Goal: Transaction & Acquisition: Purchase product/service

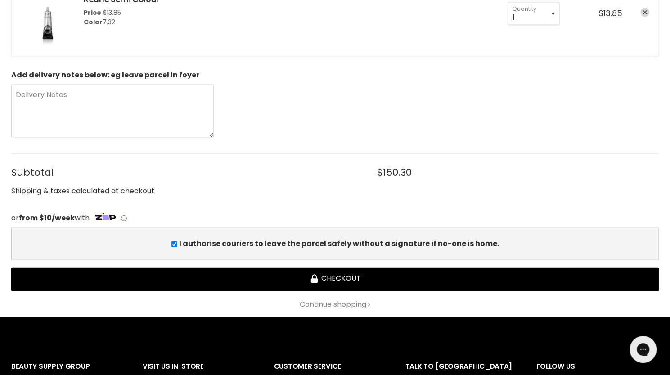
scroll to position [977, 0]
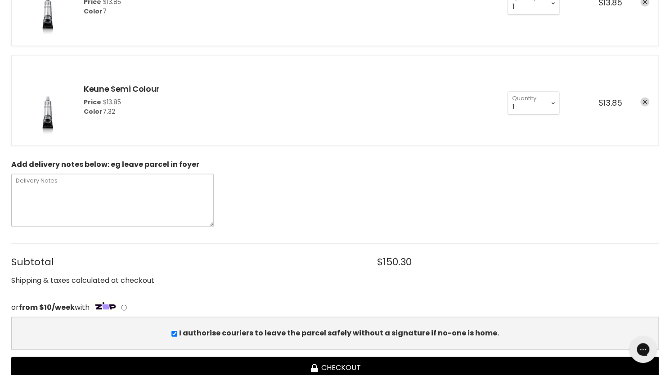
click at [78, 202] on textarea "Delivery Notes" at bounding box center [112, 200] width 202 height 53
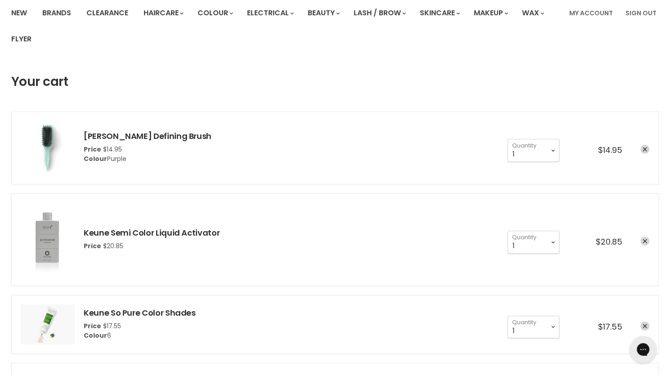
scroll to position [0, 0]
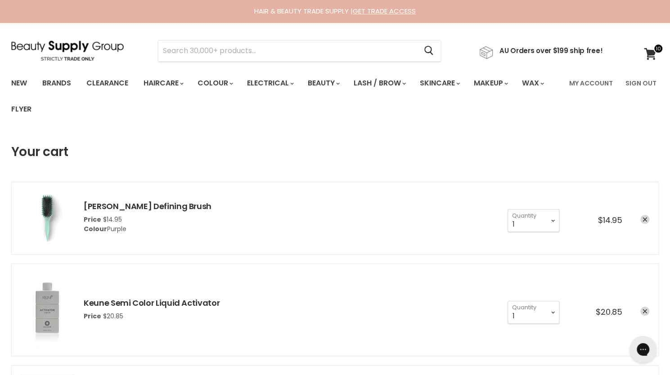
type textarea "PLEASE NOTE I DON'T WANT 1SEMI I NEED THE 0/34 SEMI"
click at [78, 202] on li "Jeorg Curl Defining Brush Price $14.95 Colour Purple 1 2 3 4 5 6 7 8" at bounding box center [334, 218] width 647 height 73
click at [203, 53] on input "Search" at bounding box center [287, 50] width 258 height 21
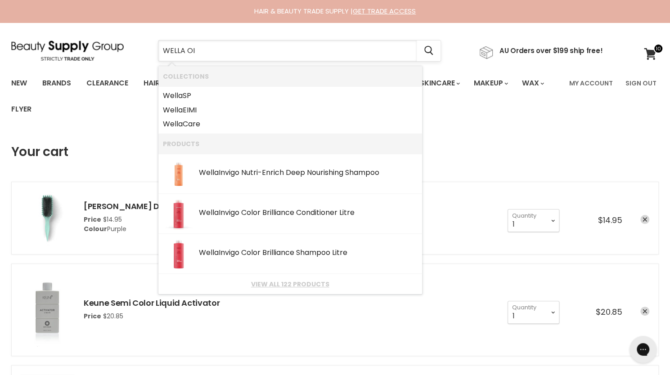
type input "WELLA OIL"
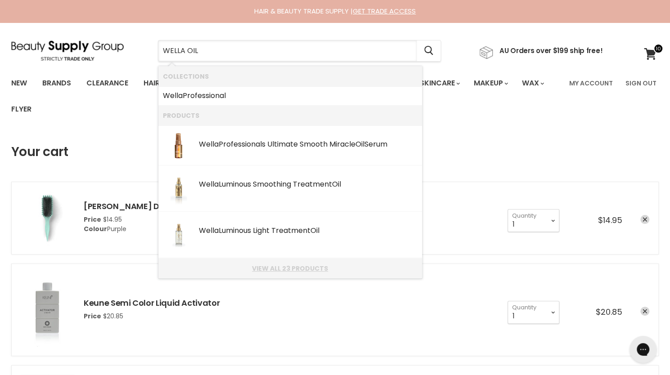
click at [274, 270] on link "View all 23 products" at bounding box center [290, 268] width 255 height 7
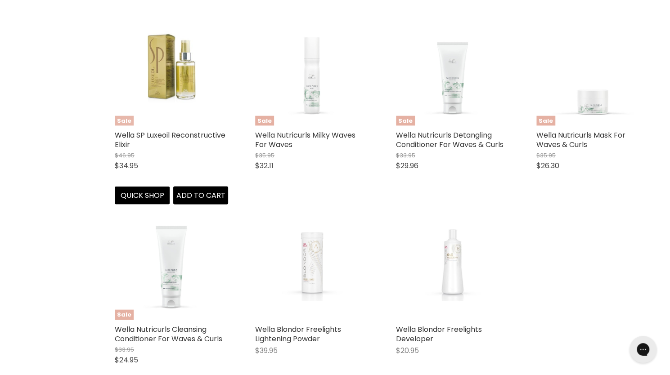
scroll to position [1008, 0]
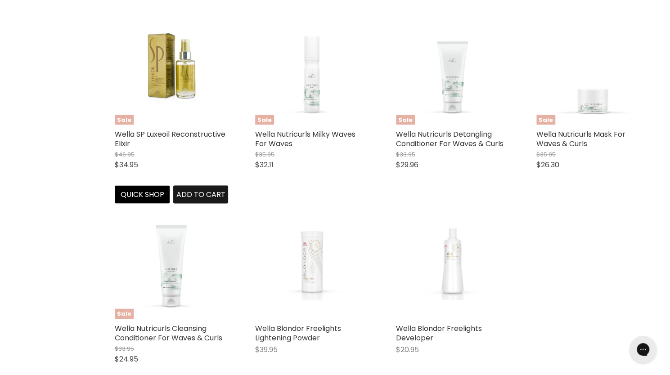
click at [192, 192] on span "Add to cart" at bounding box center [200, 194] width 49 height 10
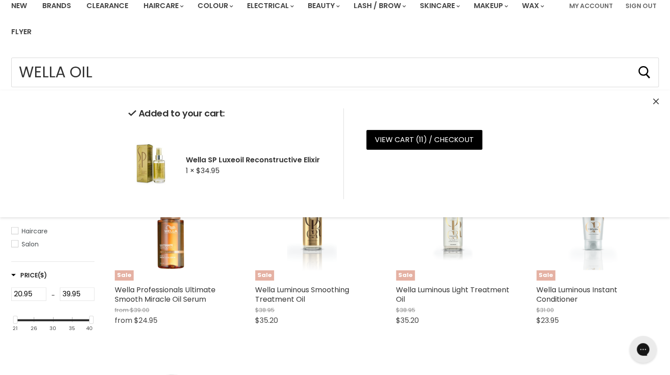
scroll to position [0, 0]
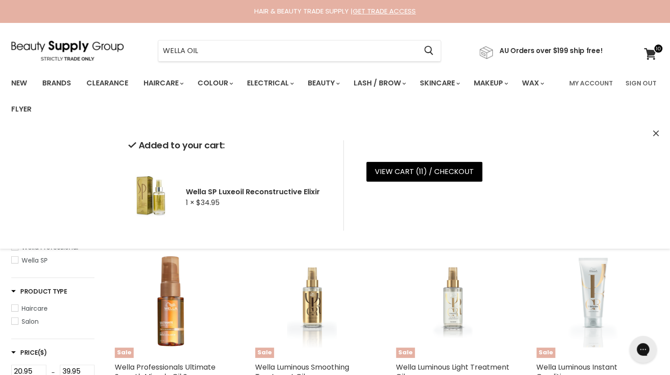
drag, startPoint x: 212, startPoint y: 53, endPoint x: 0, endPoint y: 90, distance: 215.0
click at [0, 90] on div "Menu WELLA OIL Cancel" at bounding box center [335, 72] width 670 height 100
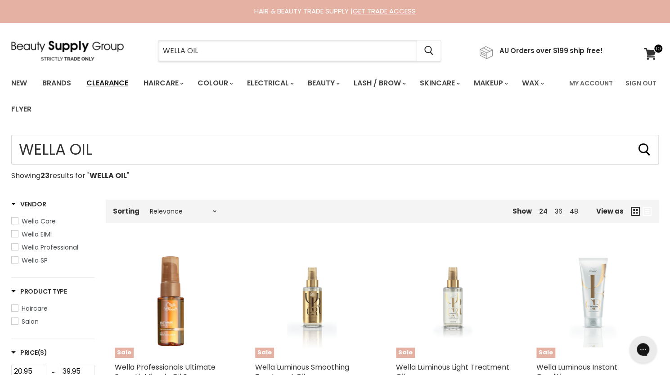
drag, startPoint x: 203, startPoint y: 48, endPoint x: 100, endPoint y: 81, distance: 108.3
click at [100, 81] on div "Menu WELLA OIL Cancel" at bounding box center [335, 72] width 670 height 100
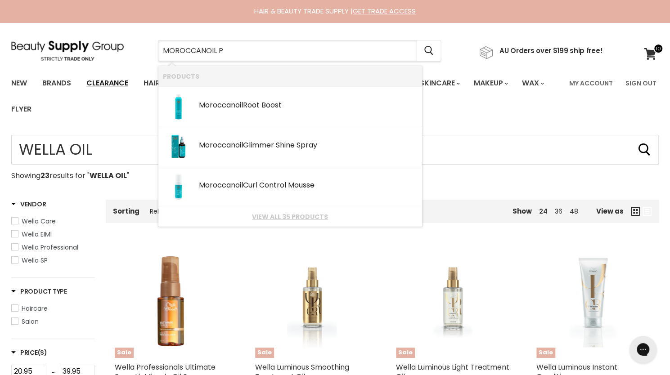
type input "MOROCCANOIL"
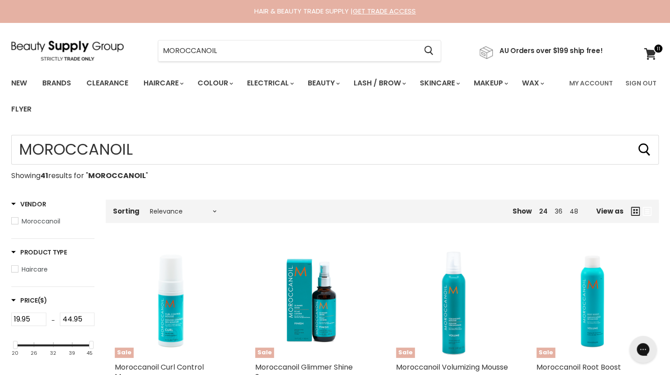
type input "MOROCCANOIL"
drag, startPoint x: 227, startPoint y: 54, endPoint x: 57, endPoint y: 81, distance: 172.8
click at [57, 81] on div "Menu MOROCCANOIL Cancel" at bounding box center [335, 72] width 670 height 100
paste input "Perfect Defence"
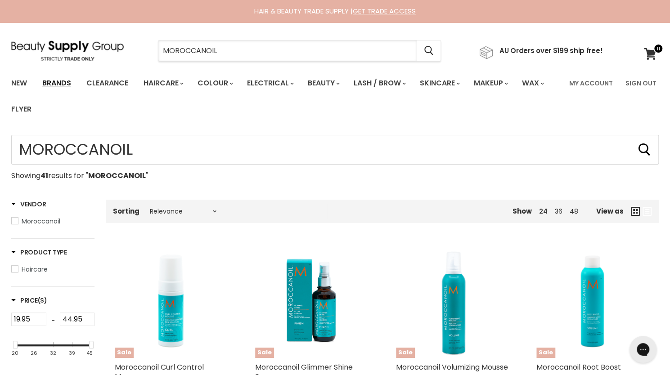
type input "MOROCCANOIL Perfect Defence"
type input "MOROCCANOIL"
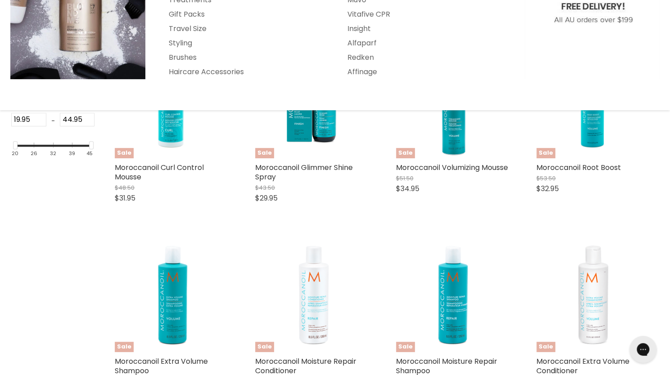
scroll to position [22, 0]
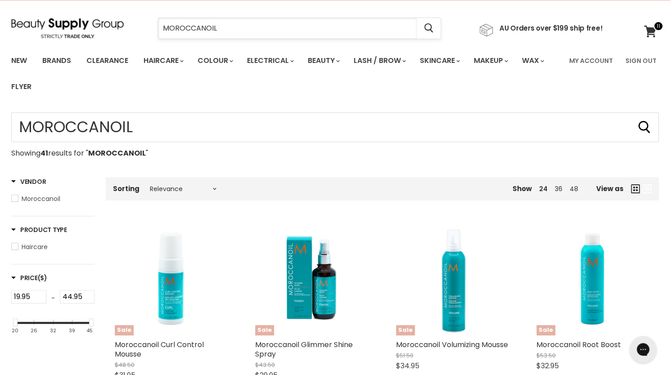
click at [333, 28] on input "MOROCCANOIL" at bounding box center [287, 28] width 258 height 21
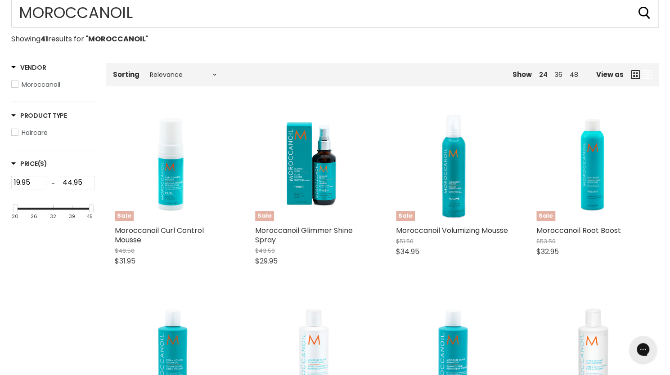
scroll to position [0, 0]
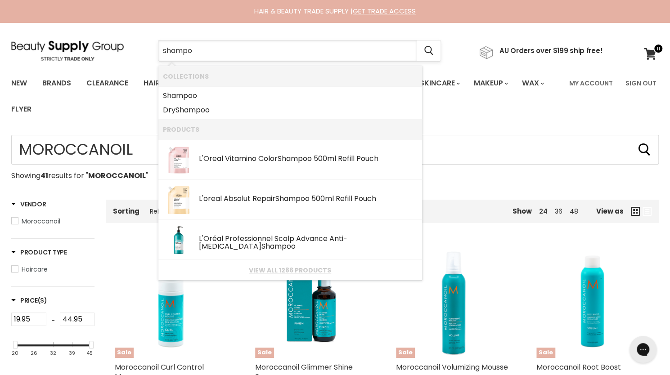
type input "shampoo"
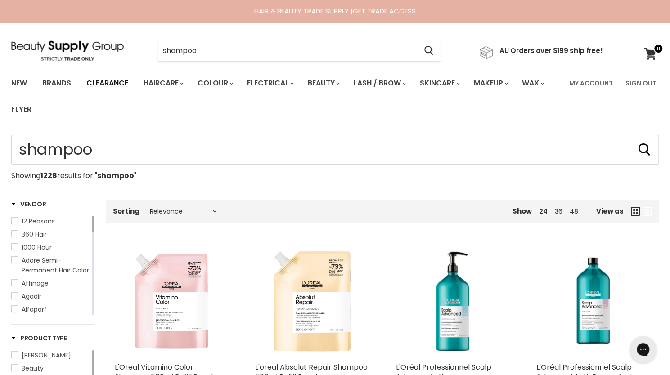
click at [95, 83] on link "Clearance" at bounding box center [107, 83] width 55 height 19
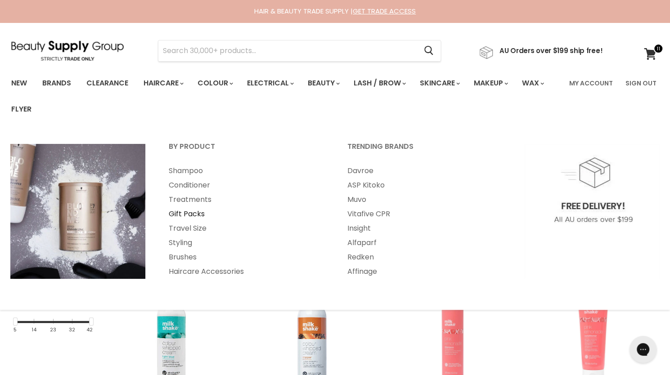
click at [183, 213] on link "Gift Packs" at bounding box center [245, 214] width 177 height 14
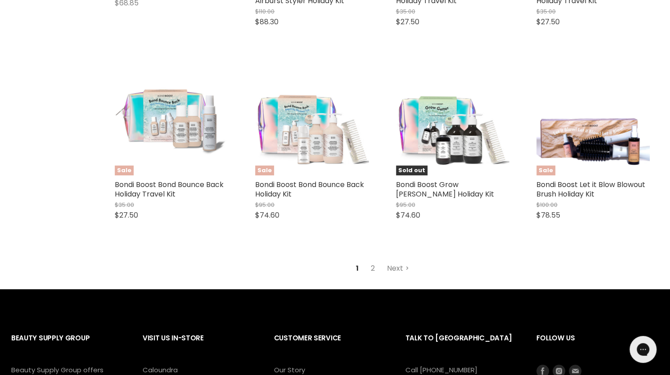
scroll to position [2285, 0]
click at [371, 270] on link "2" at bounding box center [373, 268] width 14 height 16
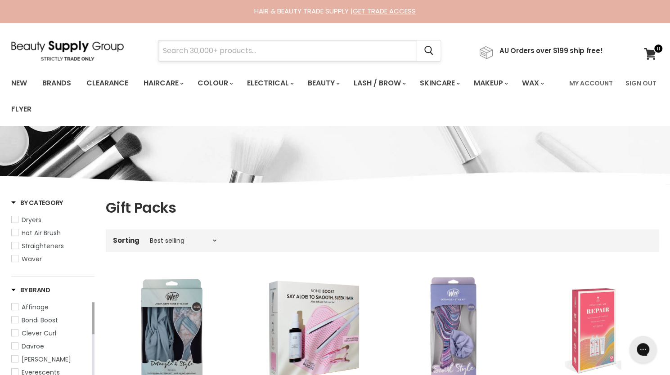
click at [340, 55] on input "Search" at bounding box center [287, 50] width 258 height 21
click at [248, 44] on input "Search" at bounding box center [287, 50] width 258 height 21
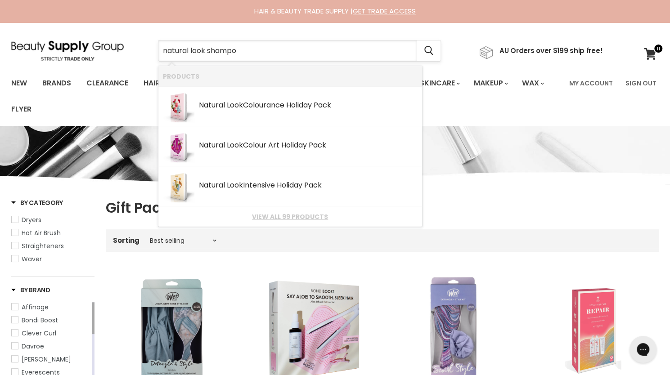
type input "natural look shampoo"
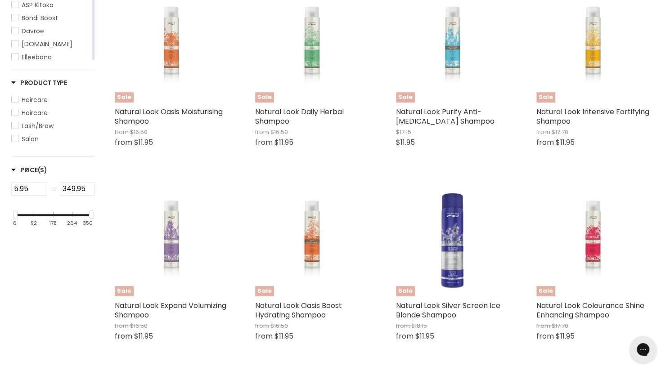
scroll to position [230, 0]
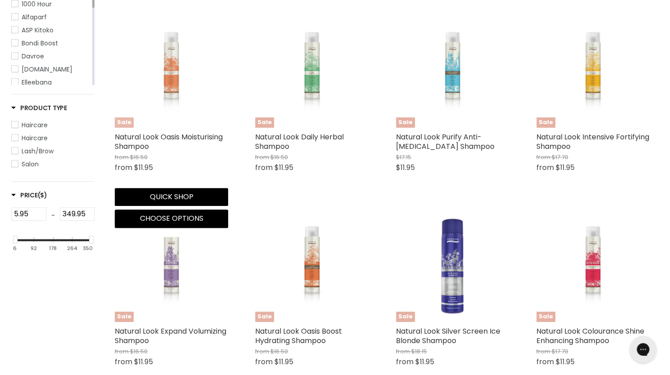
click at [156, 117] on img "Main content" at bounding box center [172, 70] width 76 height 113
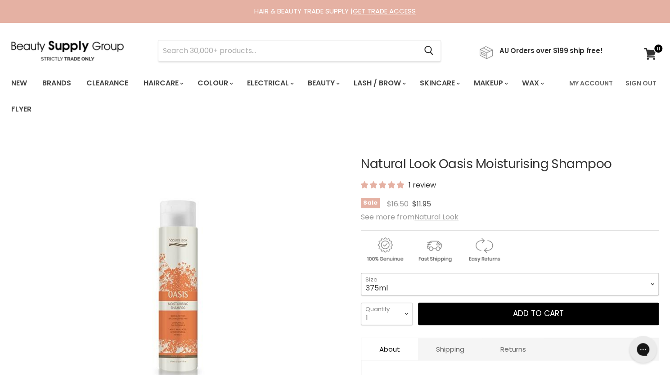
click at [406, 283] on select "375ml 1 Litre" at bounding box center [510, 284] width 298 height 22
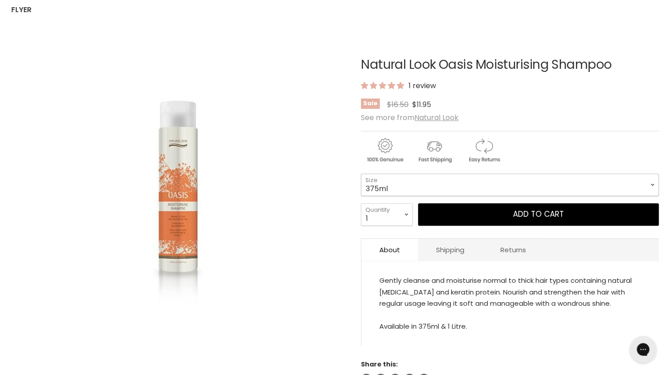
click at [375, 185] on select "375ml 1 Litre" at bounding box center [510, 185] width 298 height 22
click at [361, 174] on select "375ml 1 Litre" at bounding box center [510, 185] width 298 height 22
select select "1 Litre"
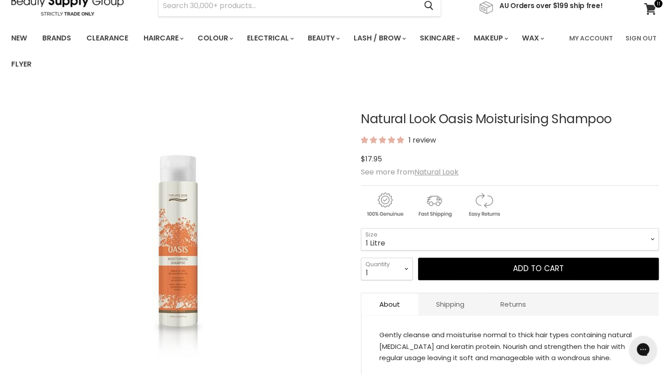
scroll to position [38, 0]
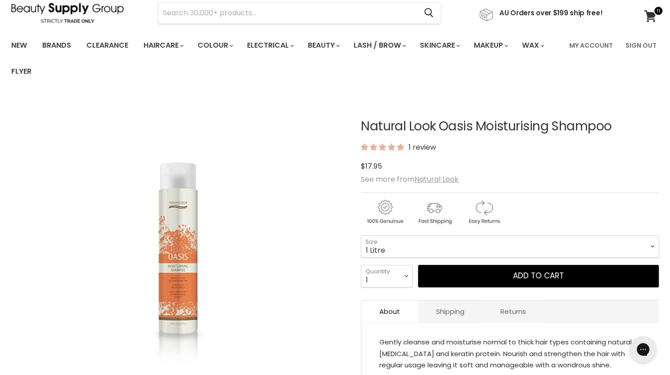
drag, startPoint x: 362, startPoint y: 118, endPoint x: 609, endPoint y: 127, distance: 246.7
click at [609, 127] on h1 "Natural Look Oasis Moisturising Shampoo" at bounding box center [510, 127] width 298 height 14
copy h1 "Natural Look Oasis Moisturising Shampoo"
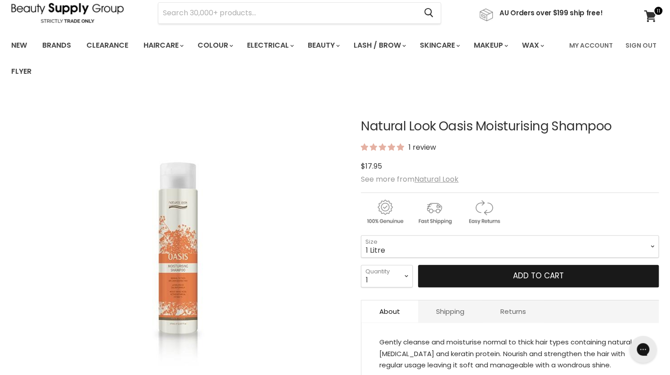
click at [458, 274] on button "Add to cart" at bounding box center [538, 276] width 241 height 22
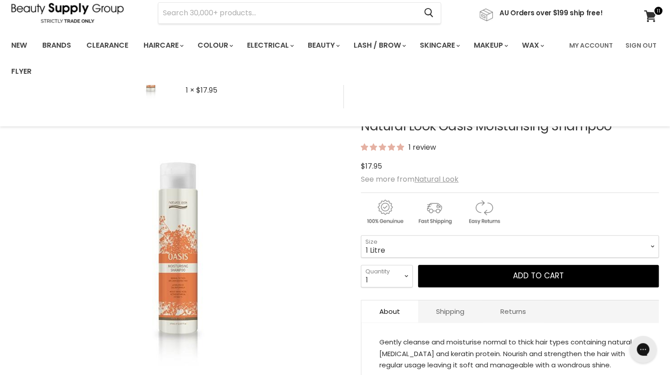
scroll to position [198, 0]
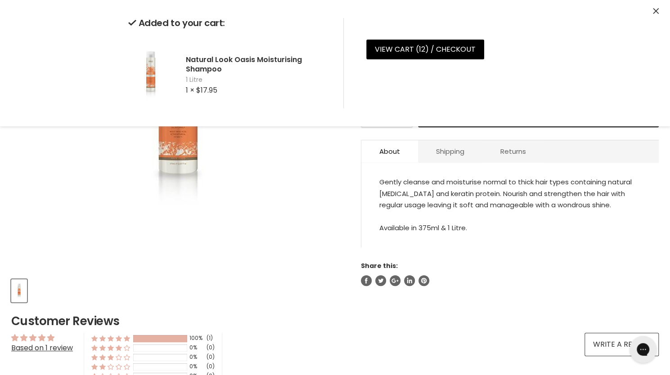
click at [465, 257] on div "Natural Look Oasis Moisturising Shampoo 1 review Sale Original Price $17.95 Cur…" at bounding box center [510, 112] width 298 height 350
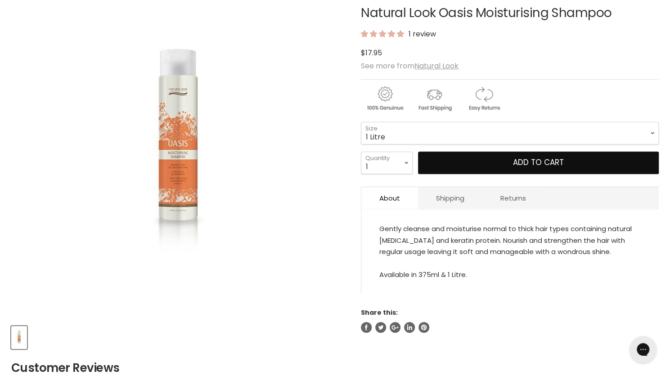
scroll to position [0, 0]
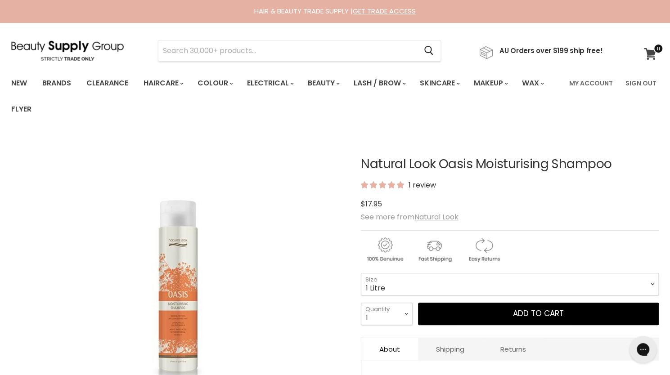
click at [647, 57] on icon at bounding box center [650, 54] width 12 height 12
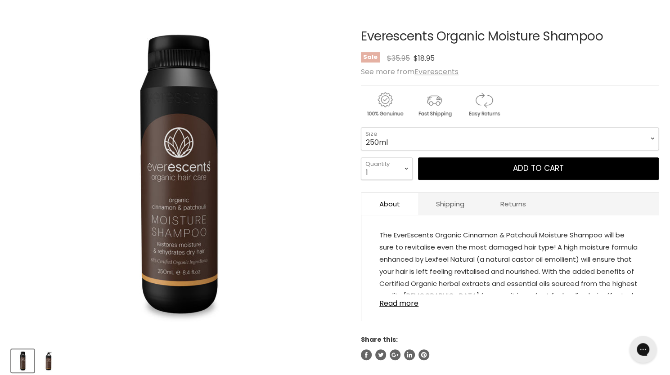
scroll to position [122, 0]
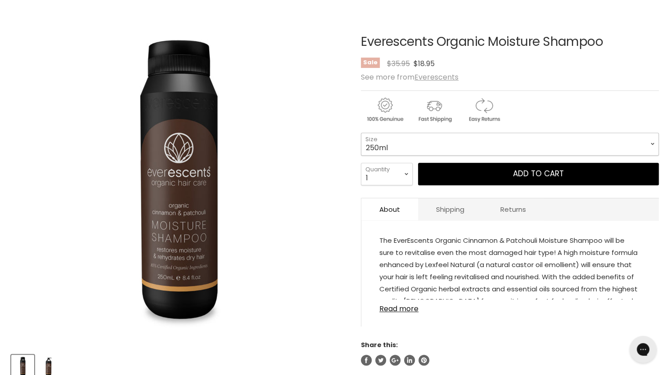
click at [414, 143] on select "250ml 1L" at bounding box center [510, 144] width 298 height 22
click at [361, 133] on select "250ml 1L" at bounding box center [510, 144] width 298 height 22
select select "1L"
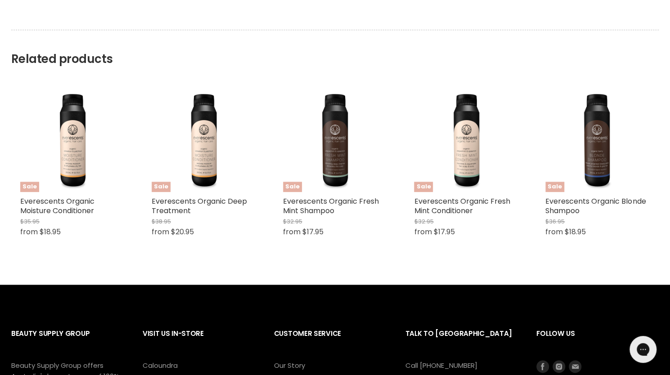
scroll to position [555, 0]
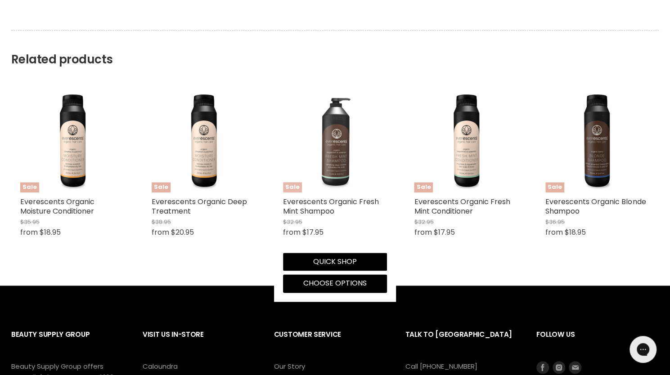
click at [342, 162] on img "Main content" at bounding box center [335, 140] width 104 height 104
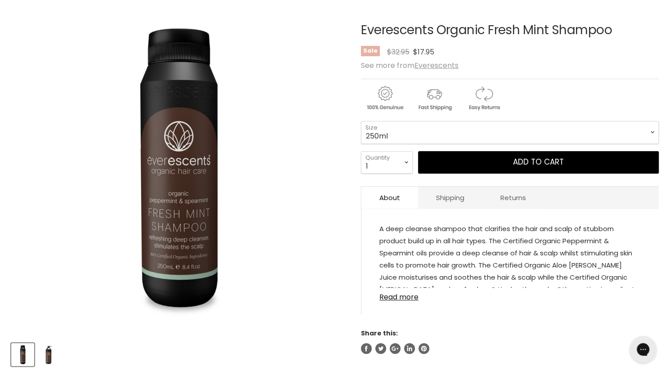
scroll to position [136, 0]
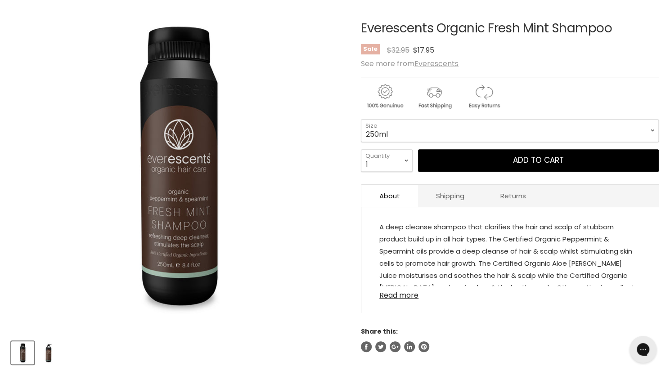
click at [398, 292] on link "Read more" at bounding box center [509, 292] width 261 height 13
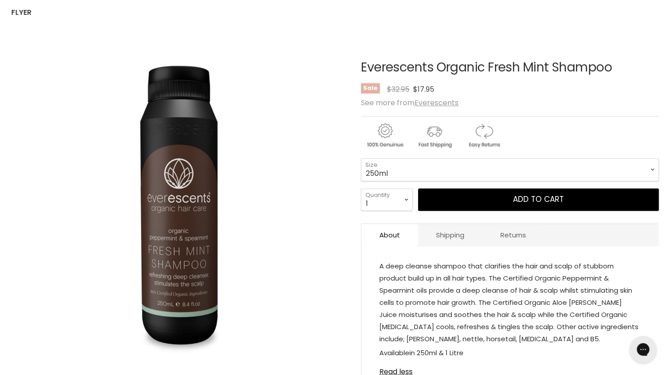
scroll to position [95, 0]
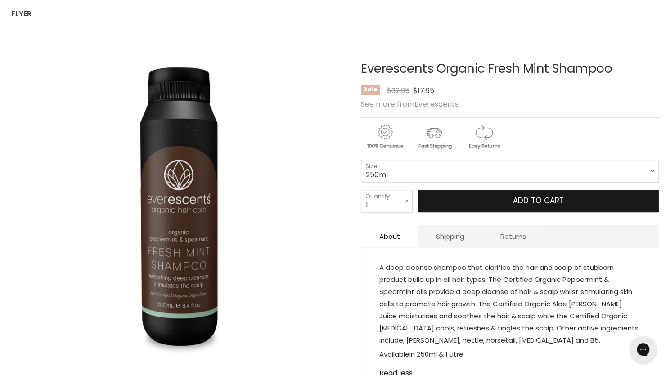
click at [471, 201] on button "Add to cart" at bounding box center [538, 201] width 241 height 22
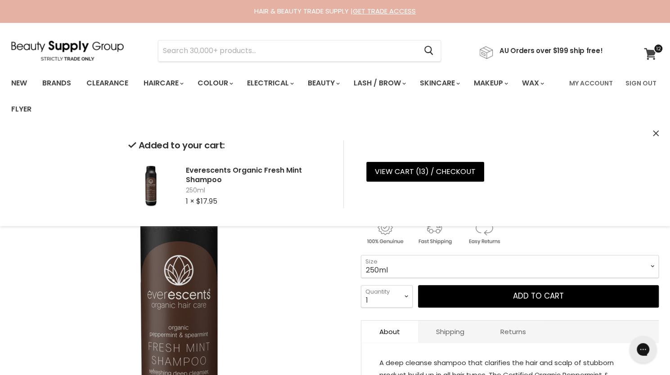
click at [651, 50] on icon at bounding box center [650, 54] width 12 height 12
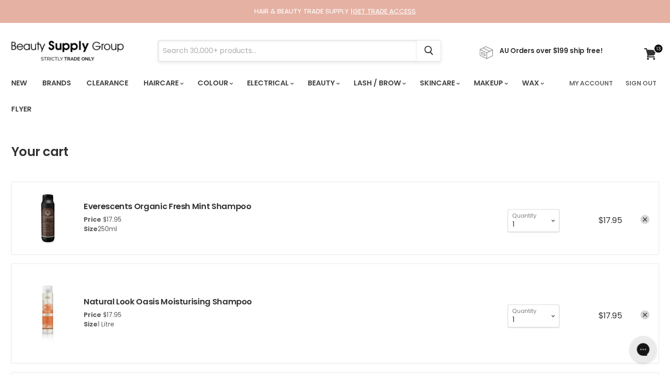
click at [237, 53] on input "Search" at bounding box center [287, 50] width 258 height 21
type input "glitter"
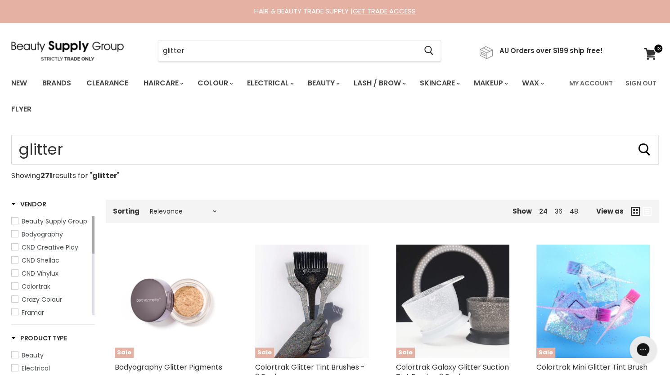
type input "glitter"
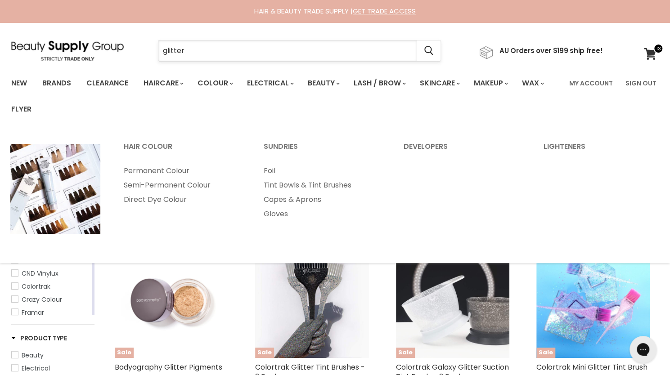
click at [220, 58] on input "glitter" at bounding box center [287, 50] width 258 height 21
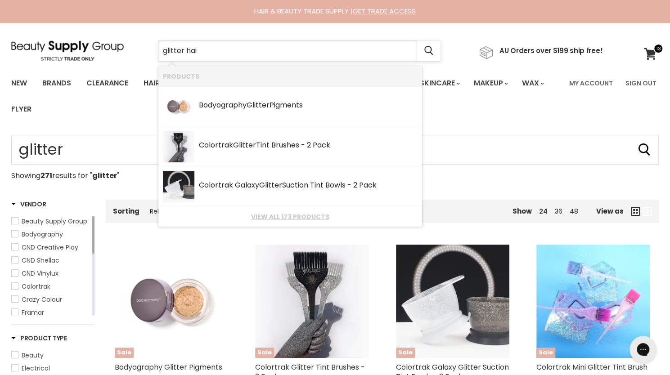
type input "glitter hair"
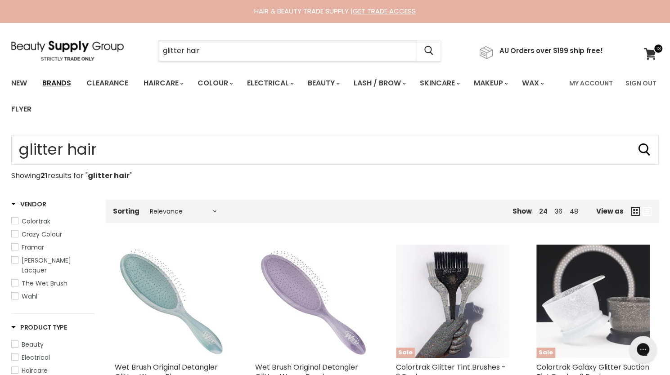
drag, startPoint x: 206, startPoint y: 50, endPoint x: 36, endPoint y: 89, distance: 173.5
click at [36, 89] on div "Menu glitter hair Cancel" at bounding box center [335, 72] width 670 height 100
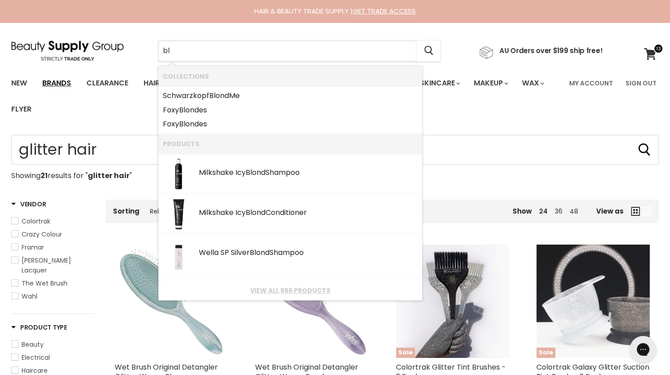
type input "b"
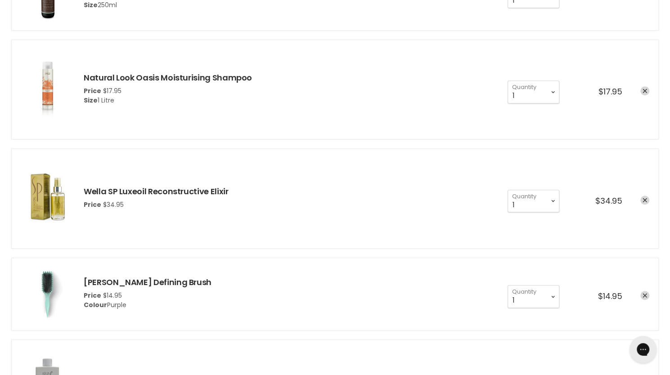
scroll to position [260, 0]
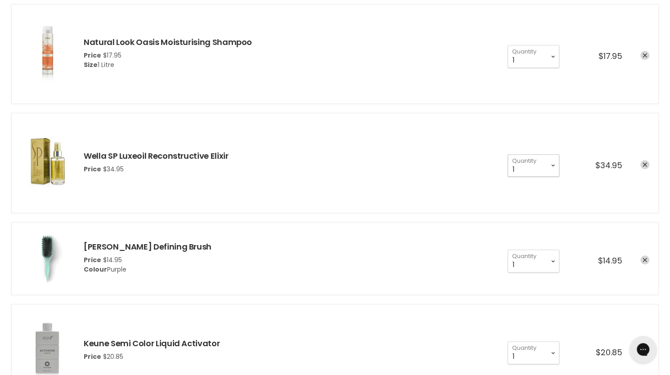
click at [540, 166] on select "1 2 3 4 5 6 7 8 9 10+" at bounding box center [533, 165] width 52 height 22
select select "2"
click at [507, 154] on select "1 2 3 4 5 6 7 8 9 10+" at bounding box center [533, 165] width 52 height 22
type input "2"
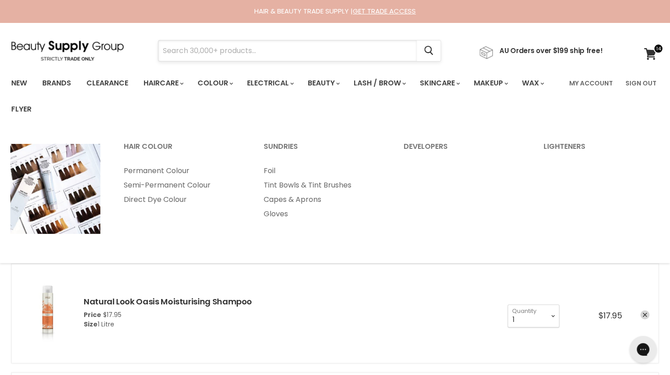
click at [196, 53] on input "Search" at bounding box center [287, 50] width 258 height 21
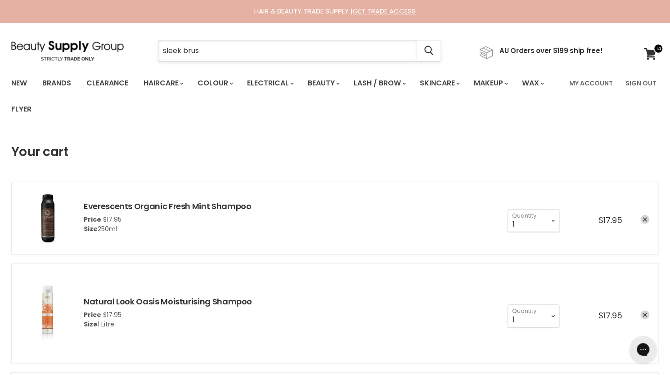
type input "sleek brush"
